Goal: Participate in discussion

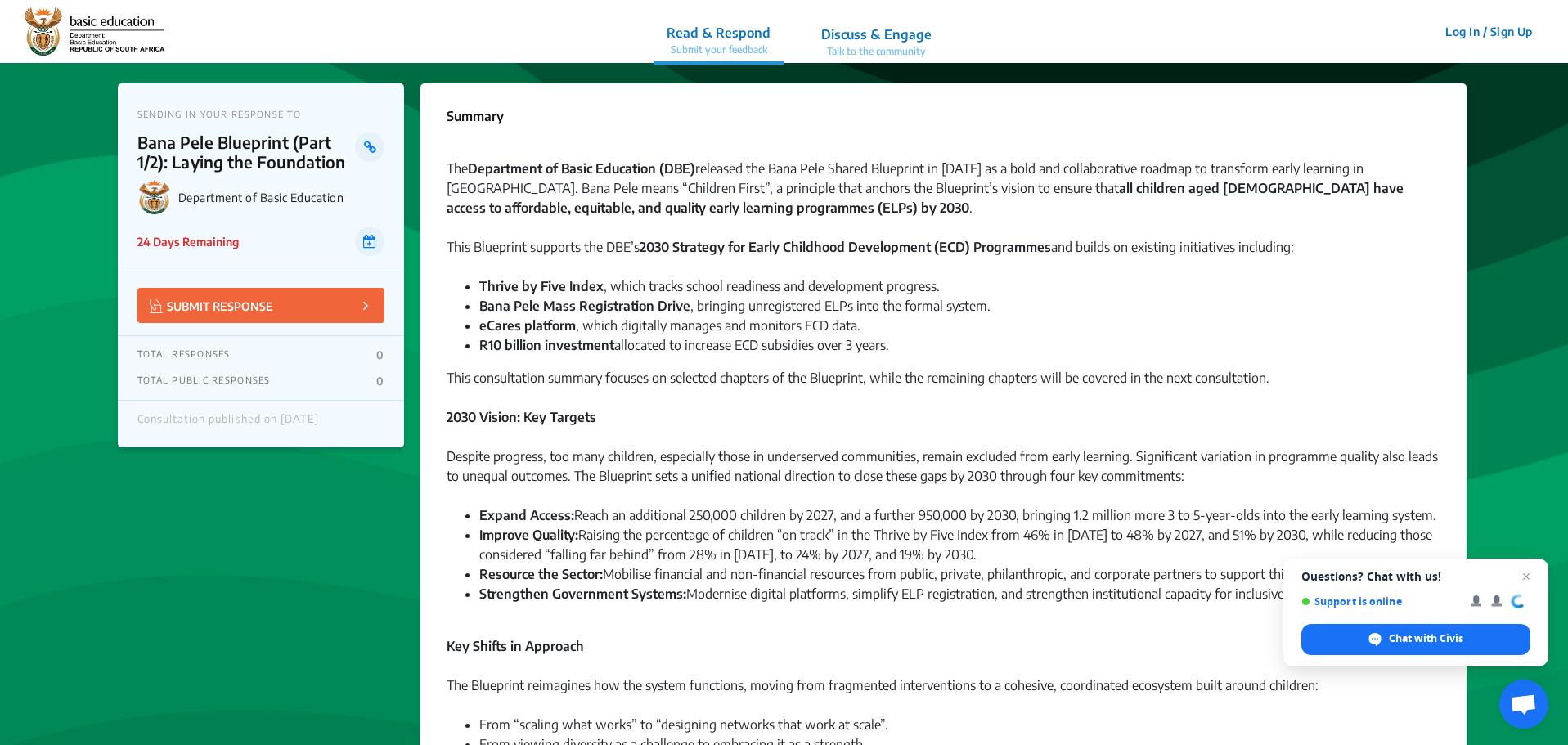
click at [866, 46] on p "Talk to the community" at bounding box center [876, 52] width 110 height 15
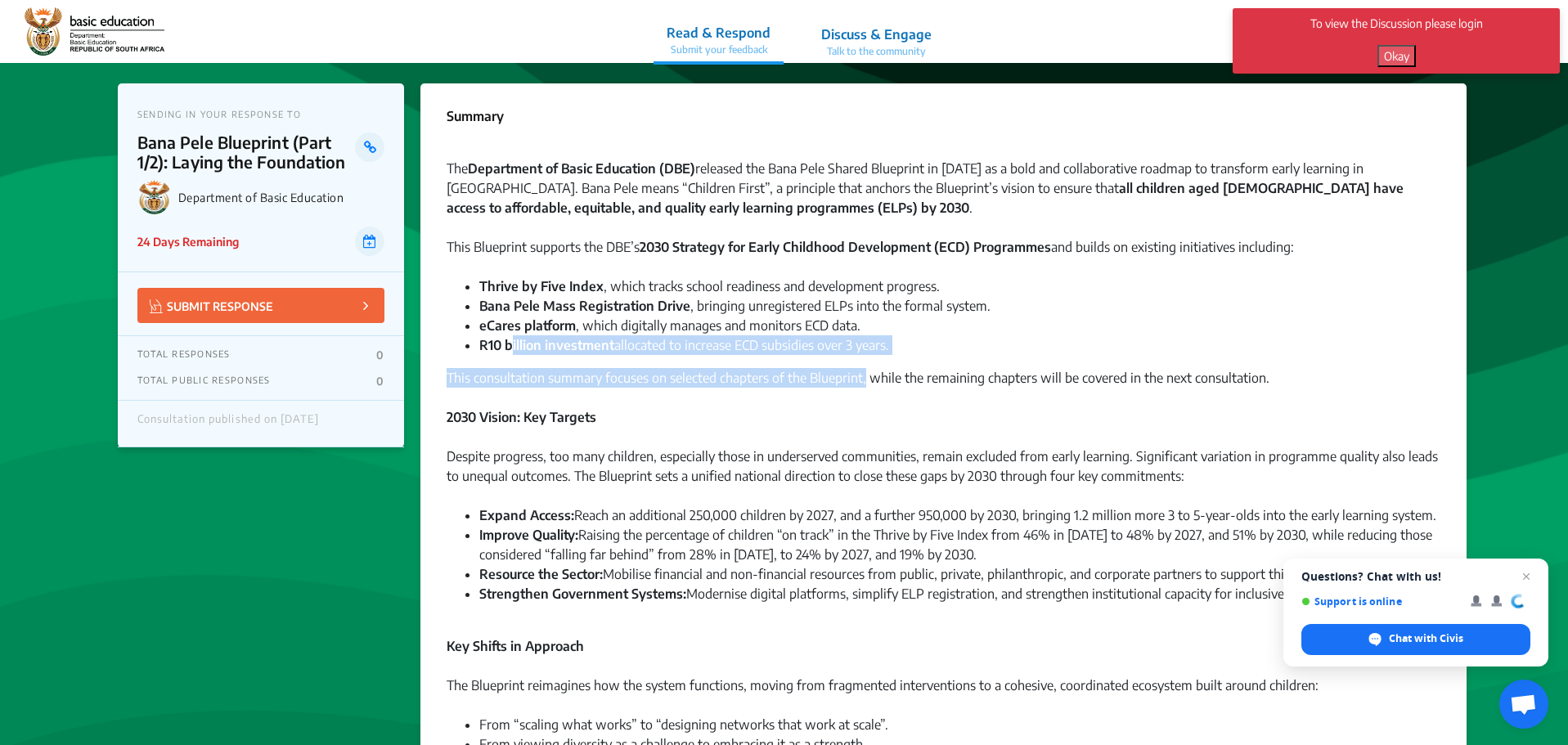
drag, startPoint x: 511, startPoint y: 347, endPoint x: 874, endPoint y: 357, distance: 363.1
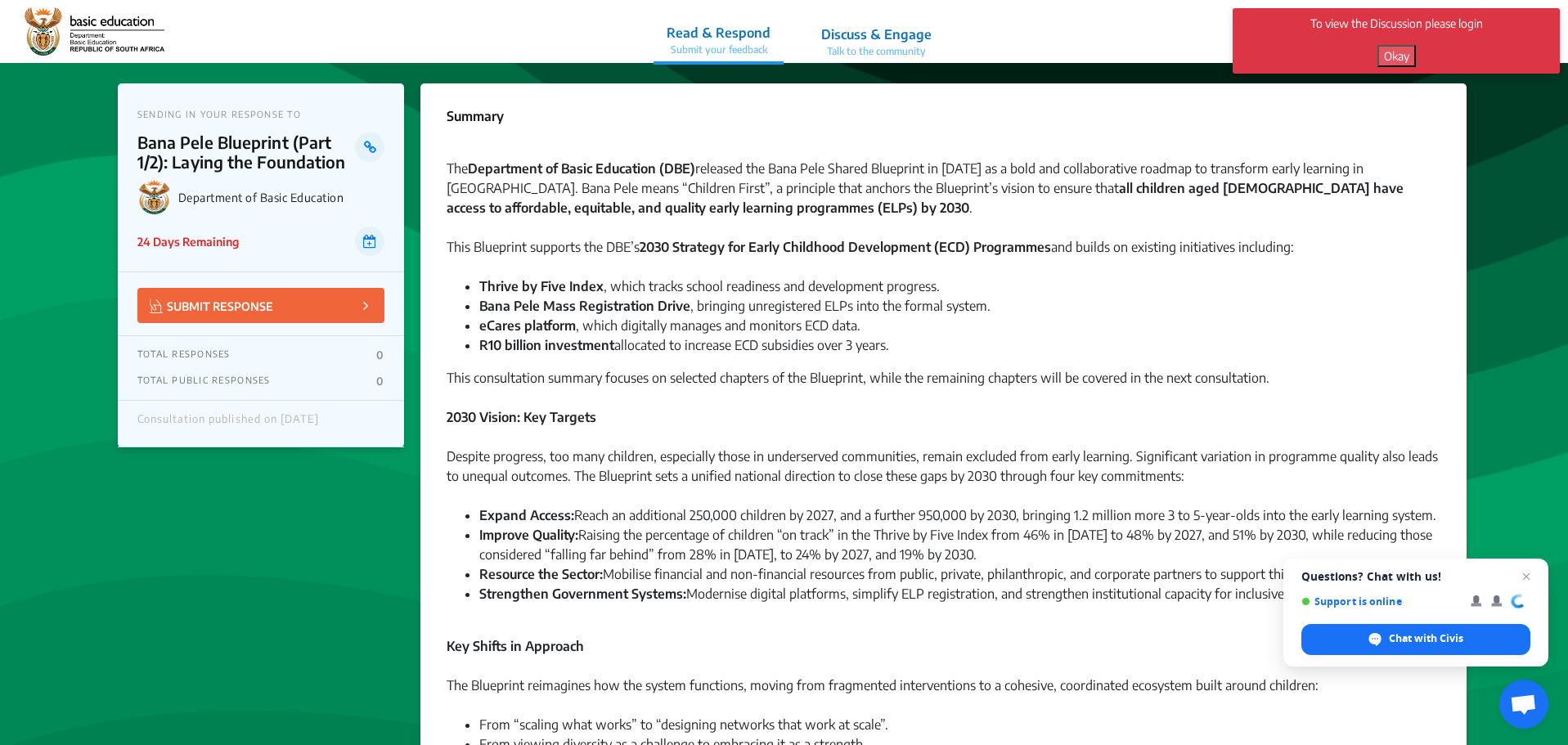
click at [772, 442] on div at bounding box center [943, 436] width 994 height 20
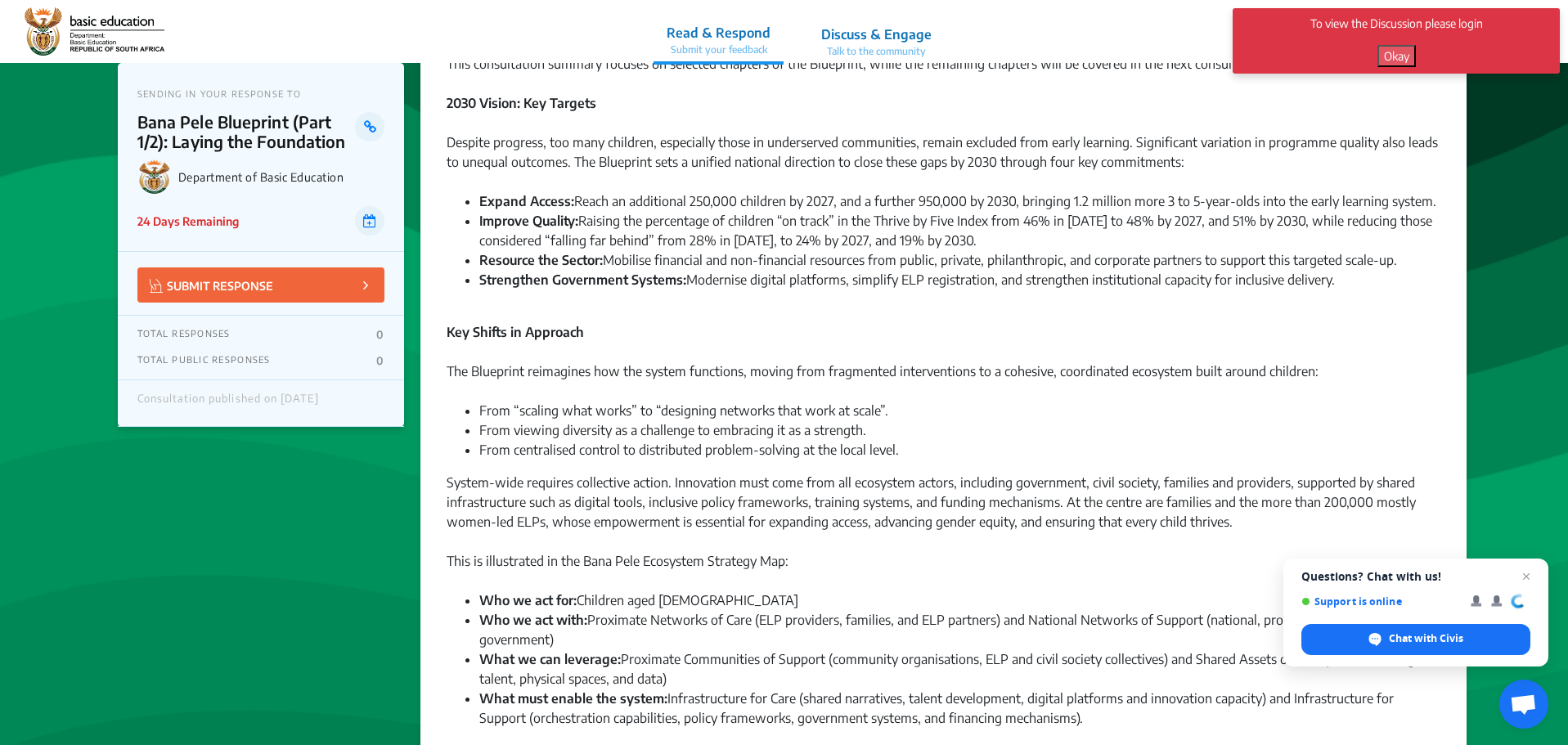
scroll to position [327, 0]
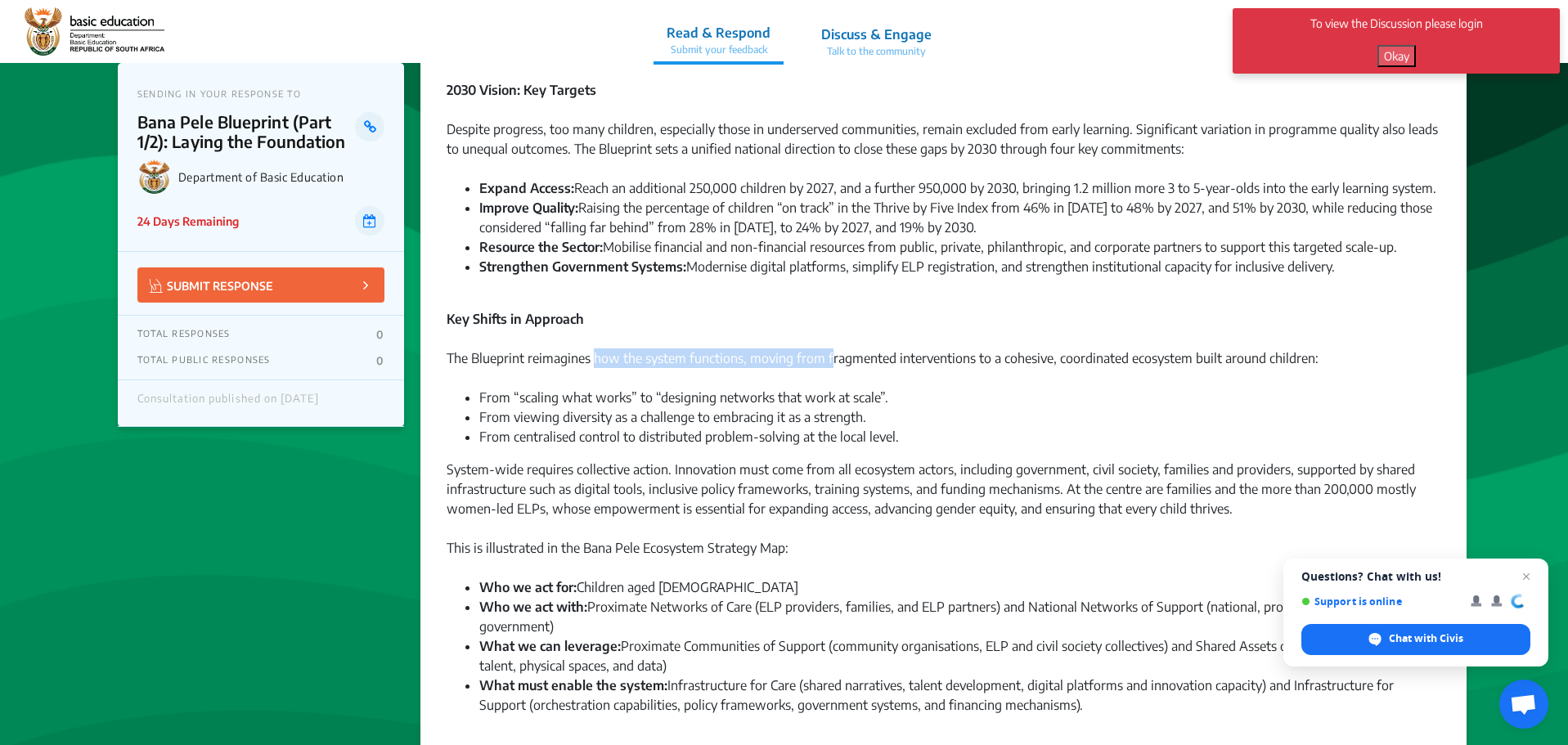
drag, startPoint x: 595, startPoint y: 367, endPoint x: 853, endPoint y: 356, distance: 258.2
click at [839, 356] on div "The Blueprint reimagines how the system functions, moving from fragmented inter…" at bounding box center [943, 358] width 994 height 59
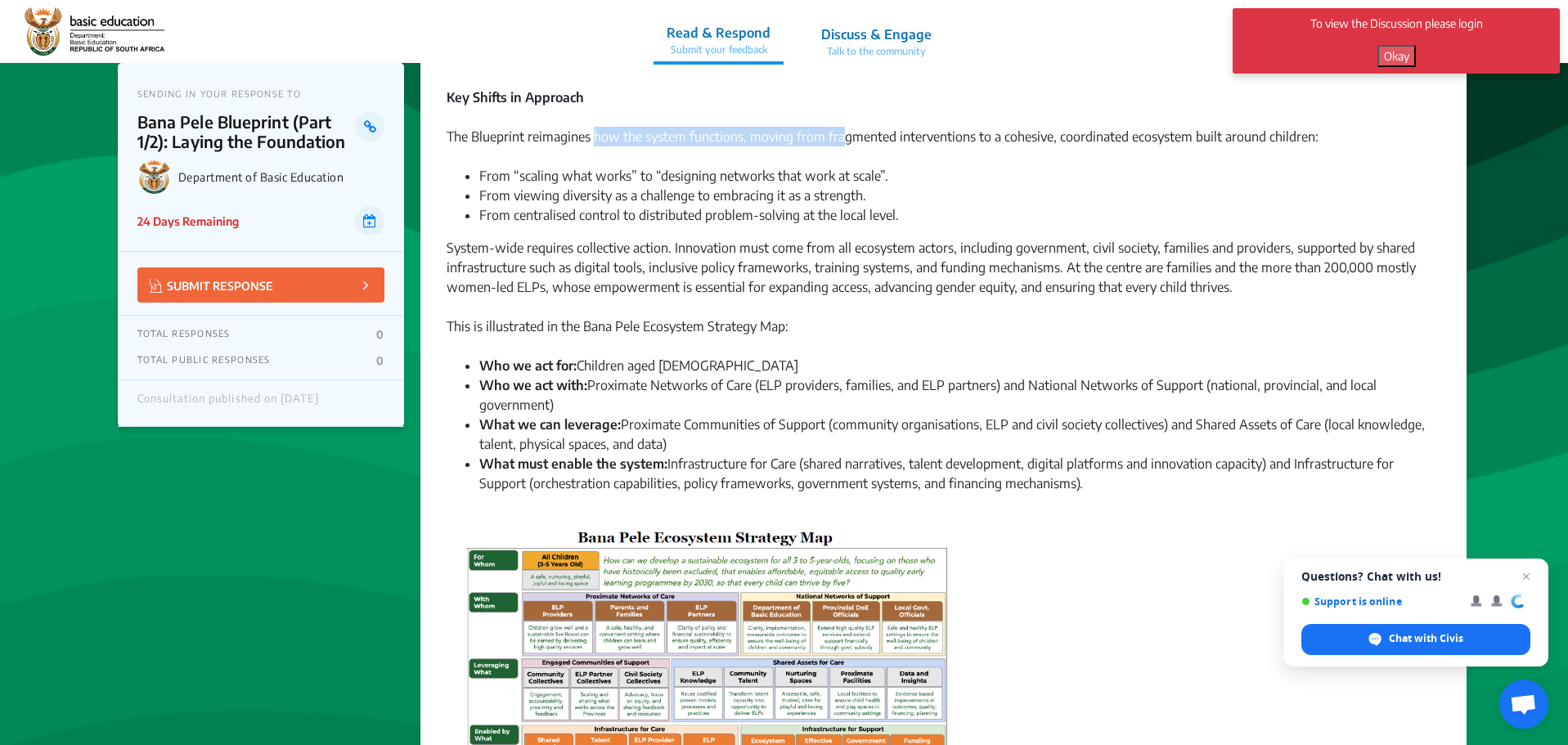
scroll to position [573, 0]
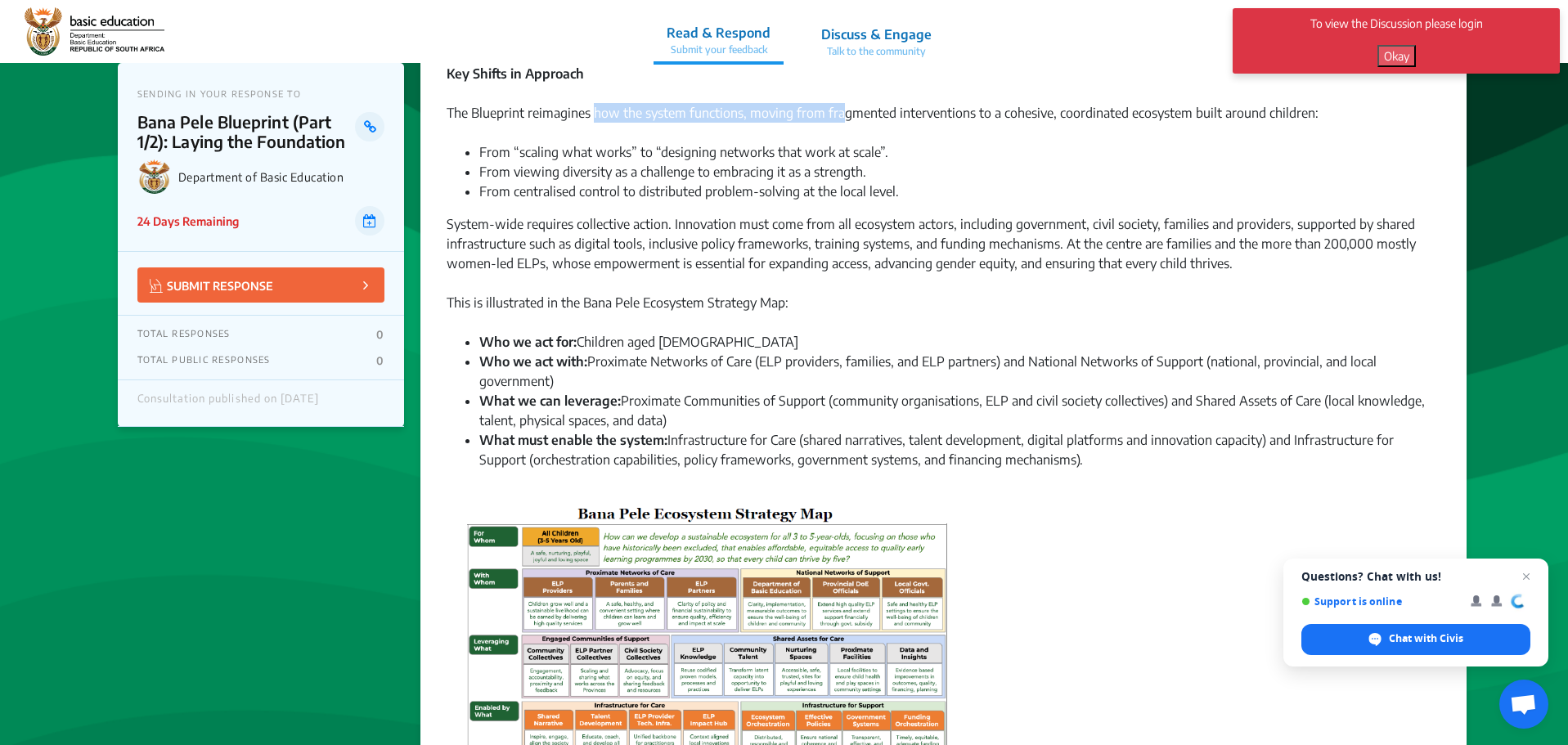
click at [655, 665] on img at bounding box center [709, 640] width 511 height 276
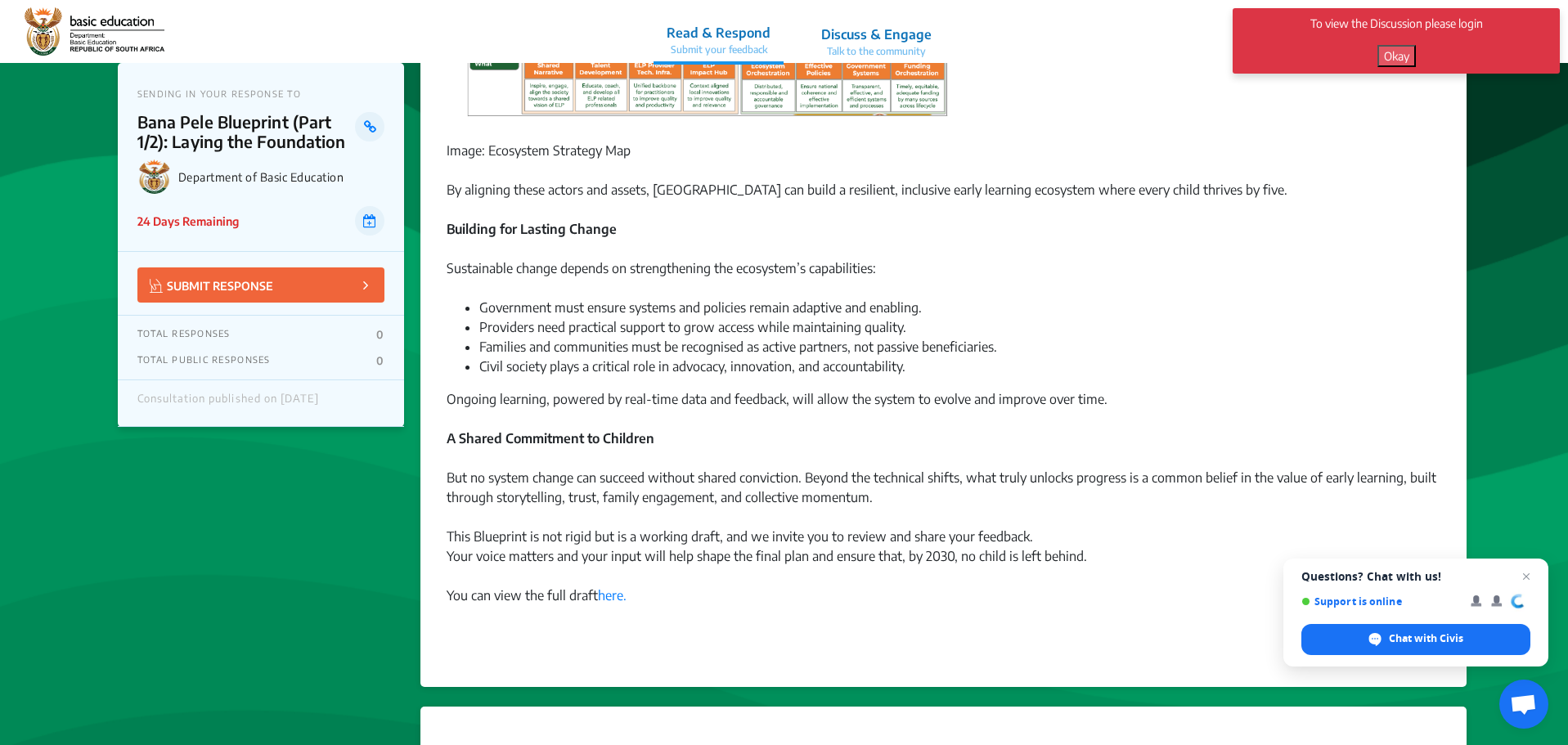
scroll to position [1226, 0]
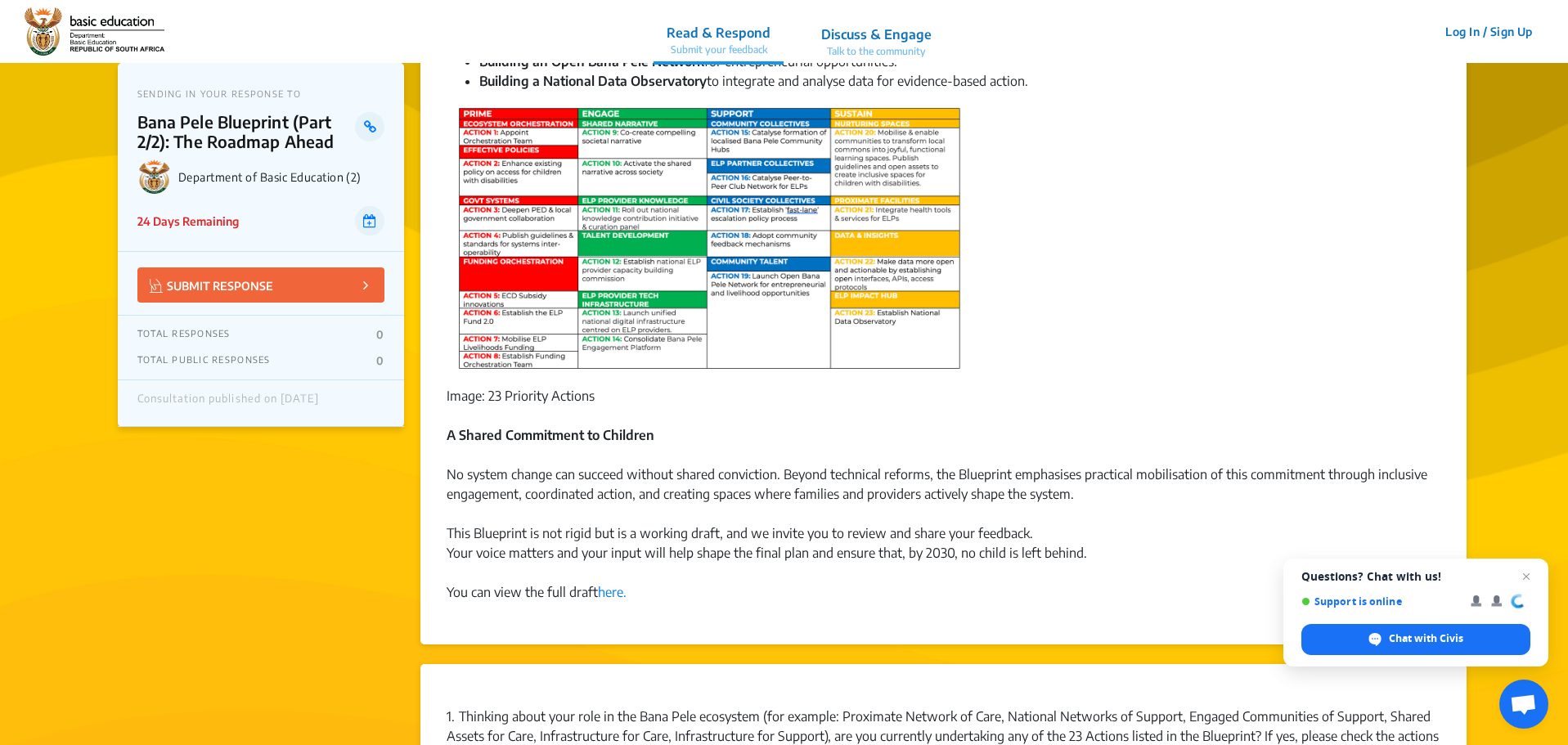
scroll to position [981, 0]
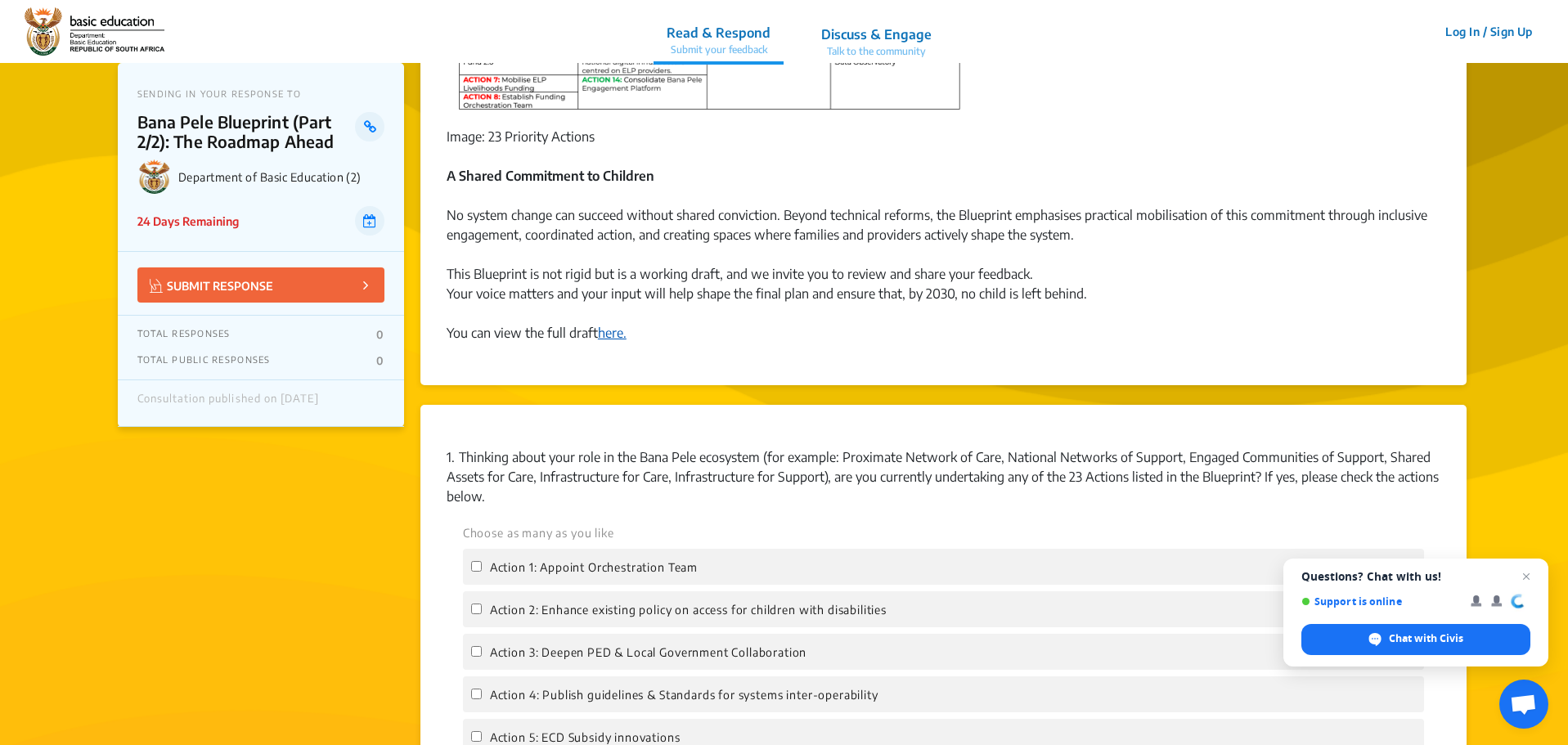
click at [609, 332] on link "here." at bounding box center [612, 332] width 28 height 16
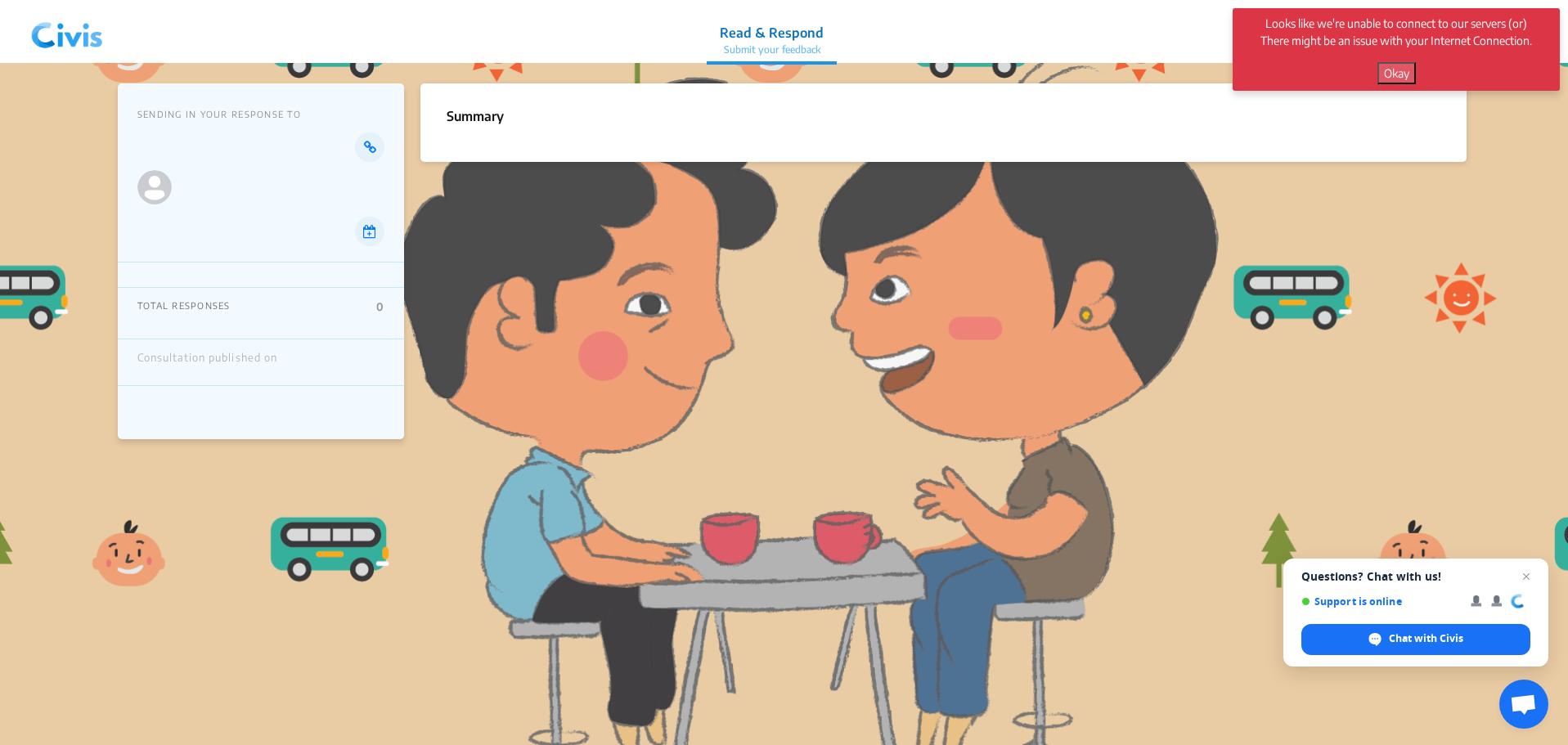
click at [1398, 61] on div "Looks like we're unable to connect to our servers (or) There might be an issue …" at bounding box center [1396, 50] width 327 height 83
click at [1398, 66] on button "Okay" at bounding box center [1396, 73] width 39 height 22
